Goal: Information Seeking & Learning: Learn about a topic

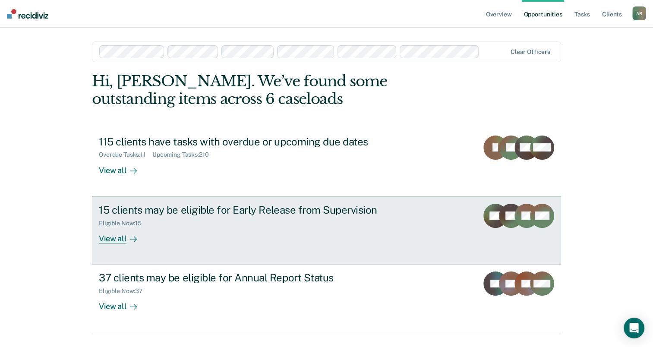
click at [255, 209] on div "15 clients may be eligible for Early Release from Supervision" at bounding box center [250, 210] width 303 height 13
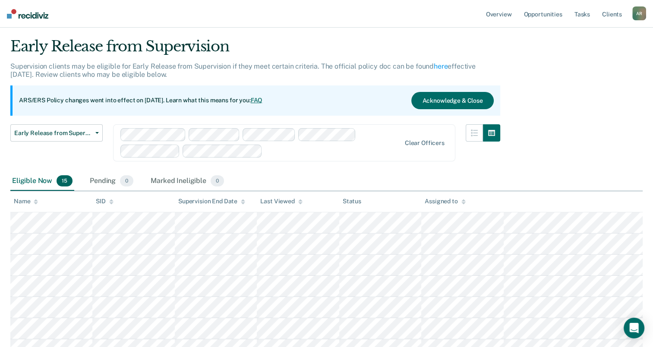
scroll to position [43, 0]
